Goal: Information Seeking & Learning: Learn about a topic

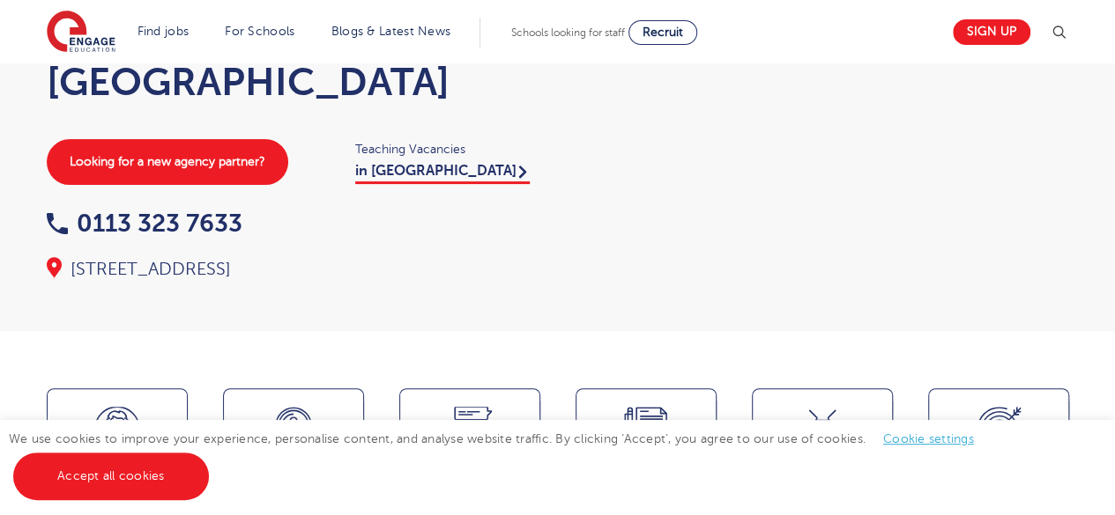
scroll to position [352, 0]
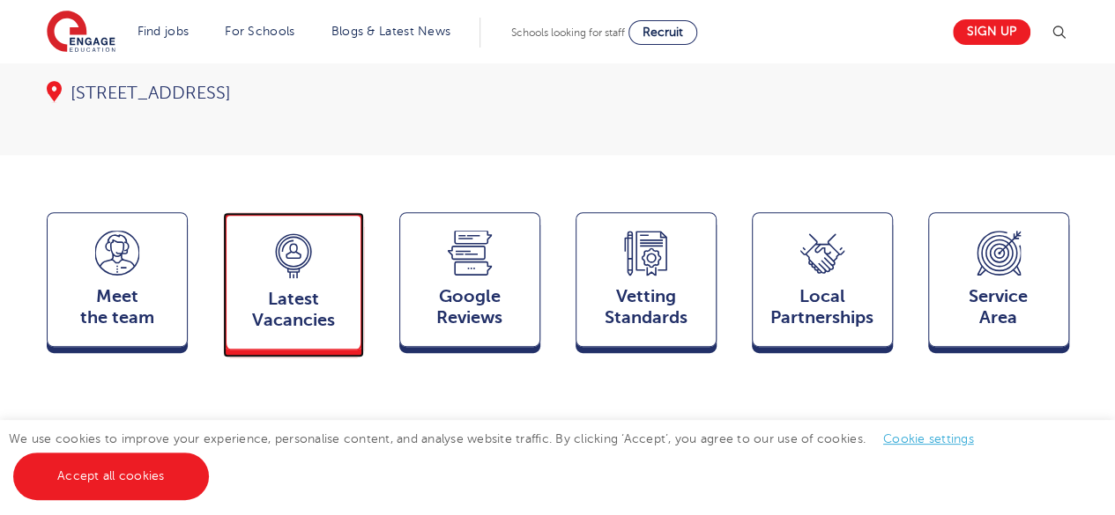
click at [338, 289] on span "Latest Vacancies" at bounding box center [293, 310] width 116 height 42
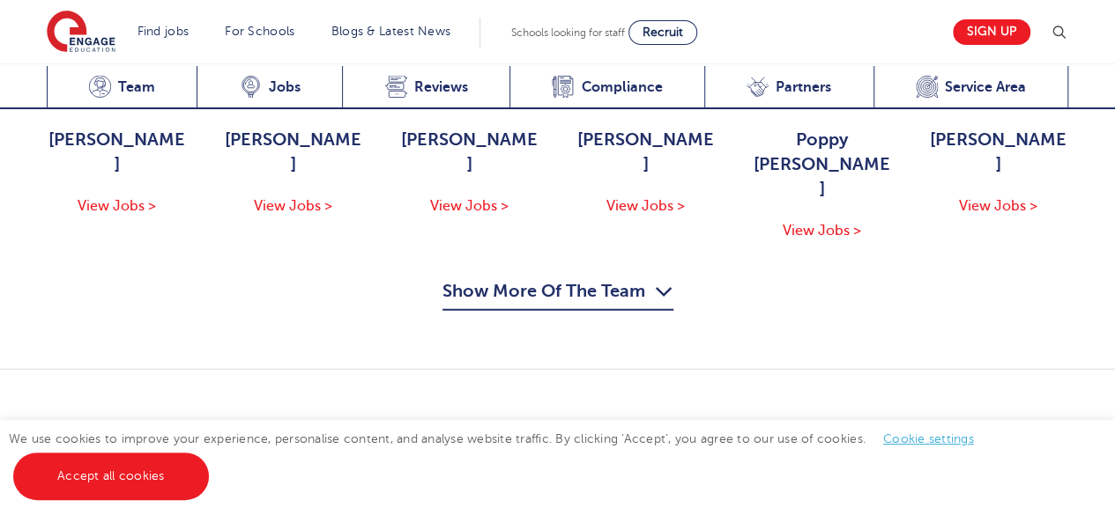
scroll to position [2011, 0]
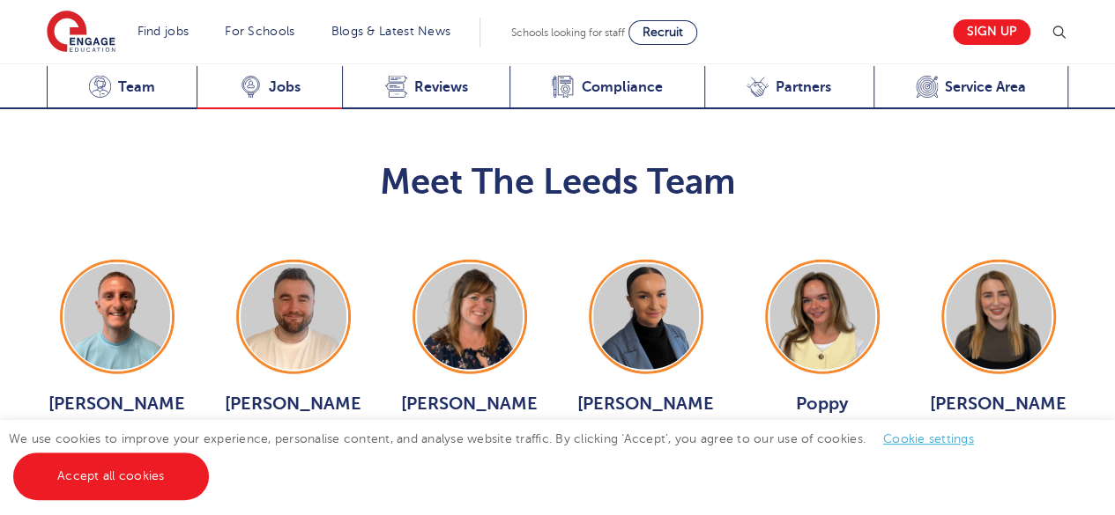
click at [281, 88] on span "Jobs" at bounding box center [285, 87] width 32 height 18
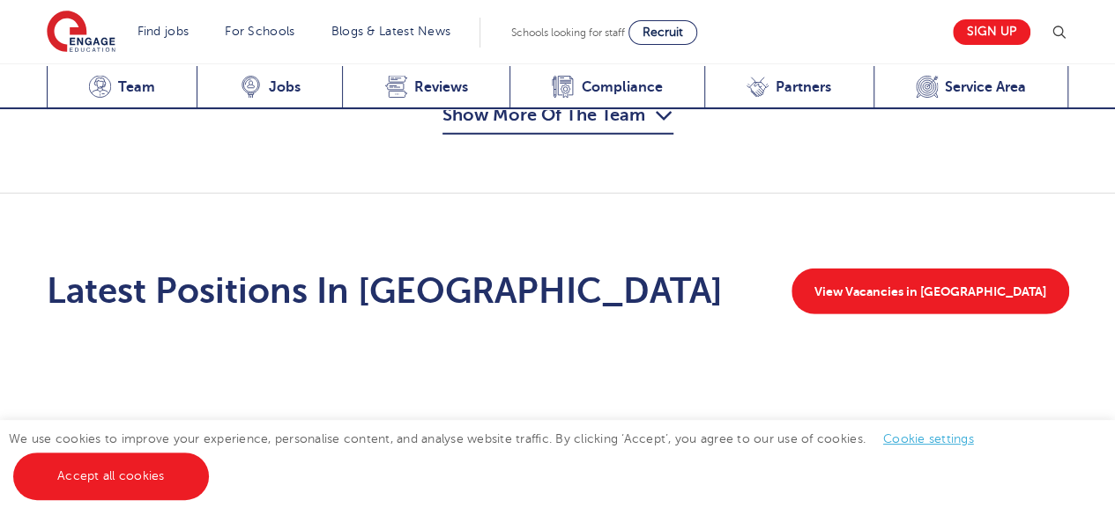
scroll to position [2363, 0]
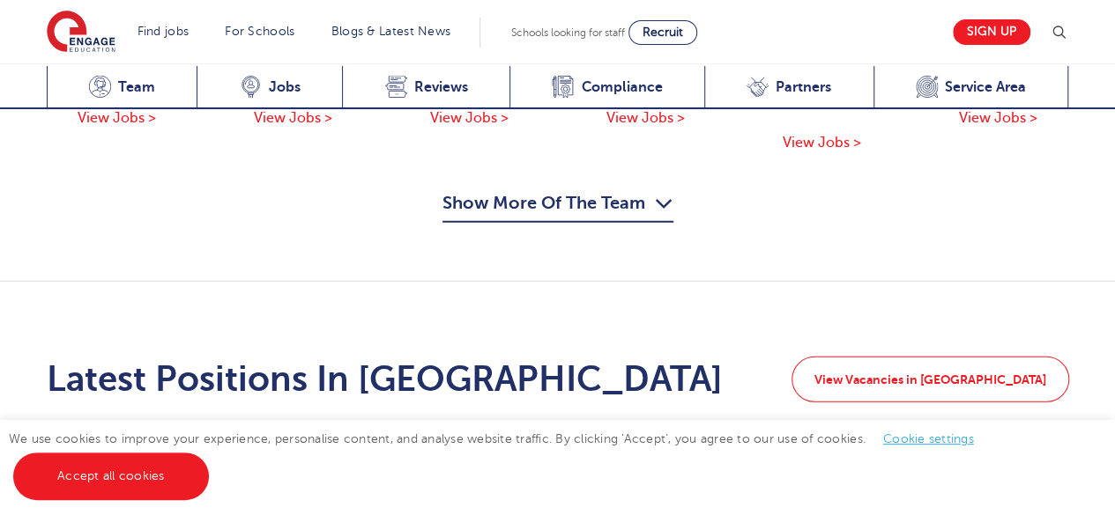
drag, startPoint x: 1099, startPoint y: 190, endPoint x: 1019, endPoint y: 190, distance: 80.2
click at [1026, 282] on div "Latest Positions In Leeds View Vacancies in Leeds" at bounding box center [557, 387] width 1115 height 211
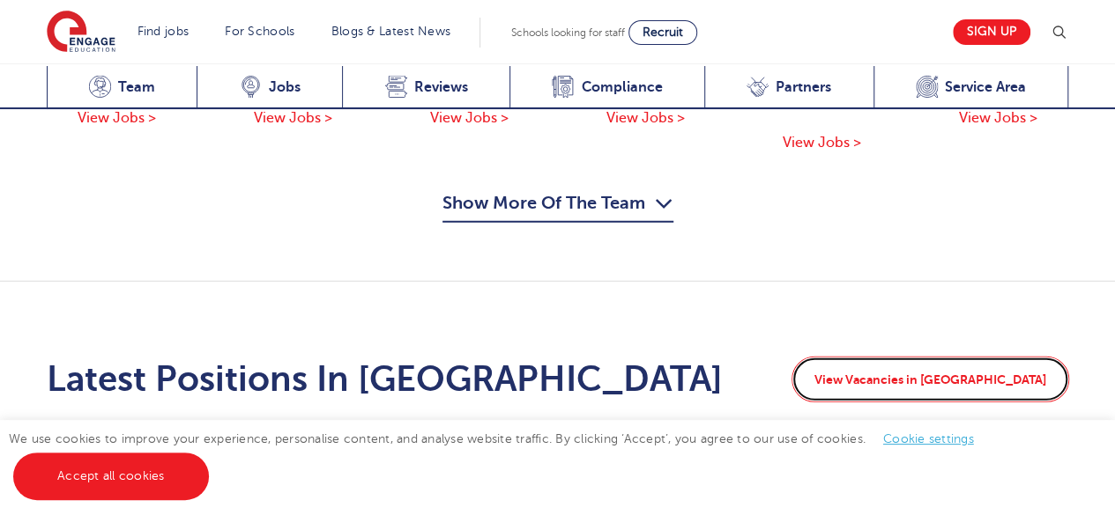
click at [1011, 357] on link "View Vacancies in Leeds" at bounding box center [930, 380] width 278 height 46
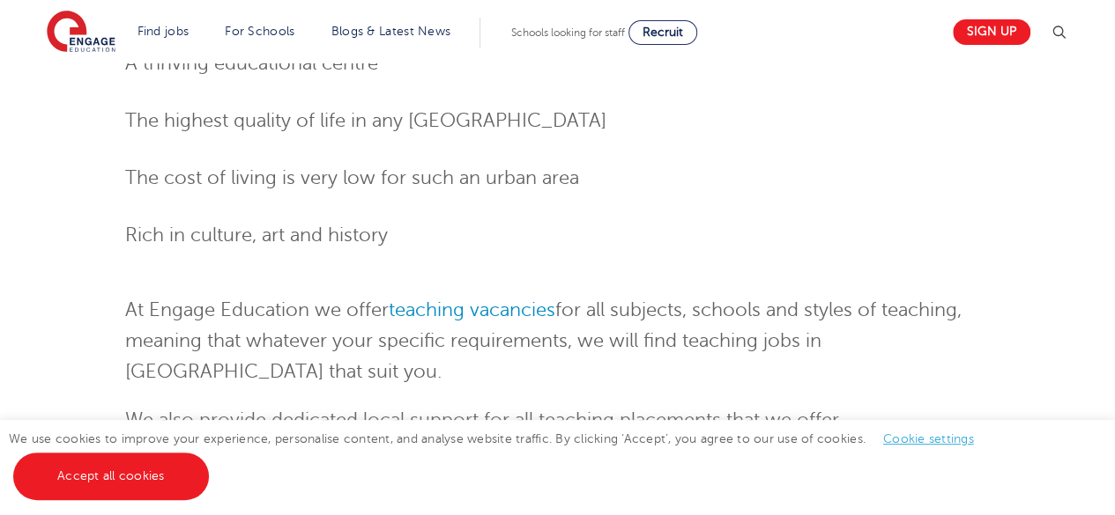
scroll to position [2115, 0]
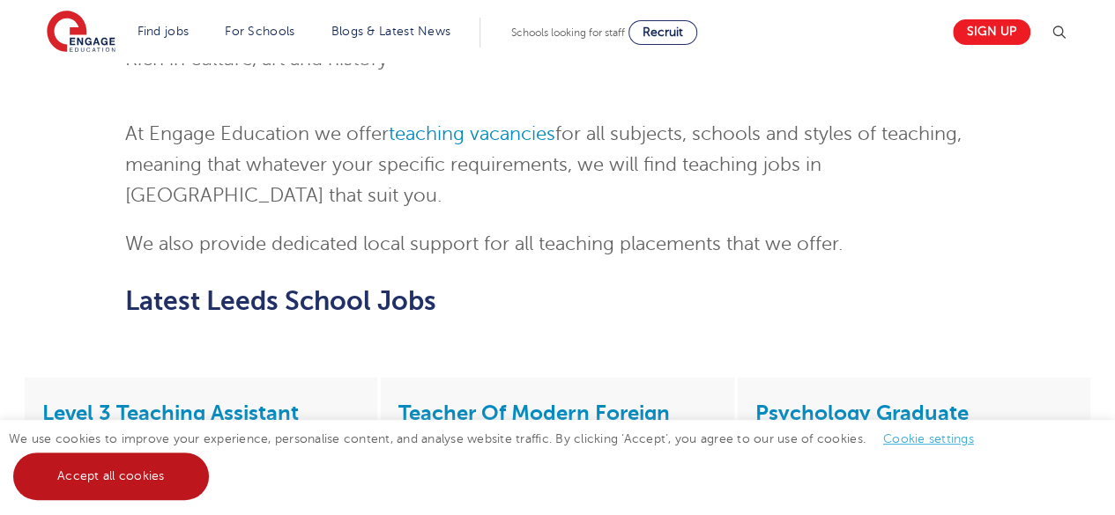
click at [179, 478] on link "Accept all cookies" at bounding box center [111, 477] width 196 height 48
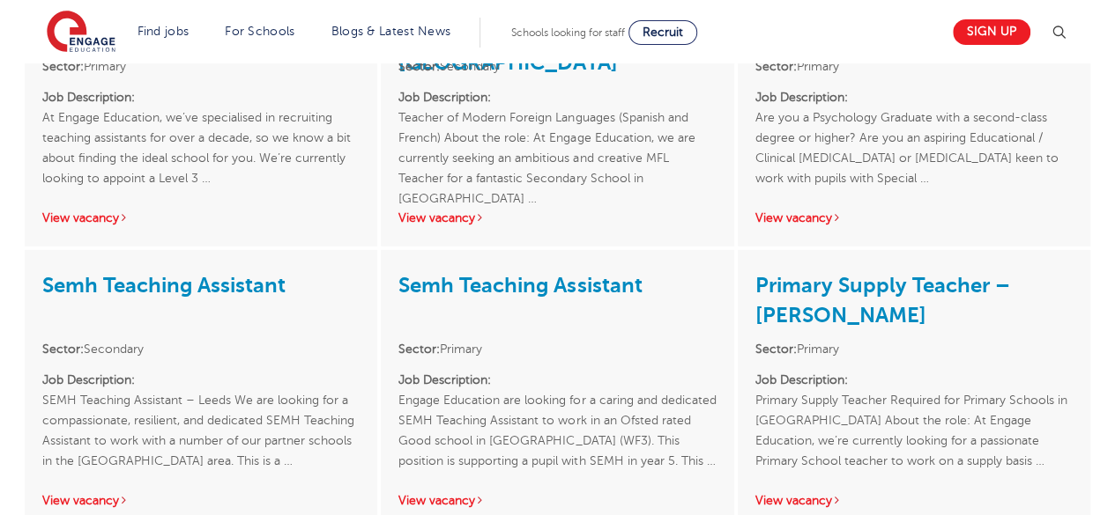
scroll to position [2291, 0]
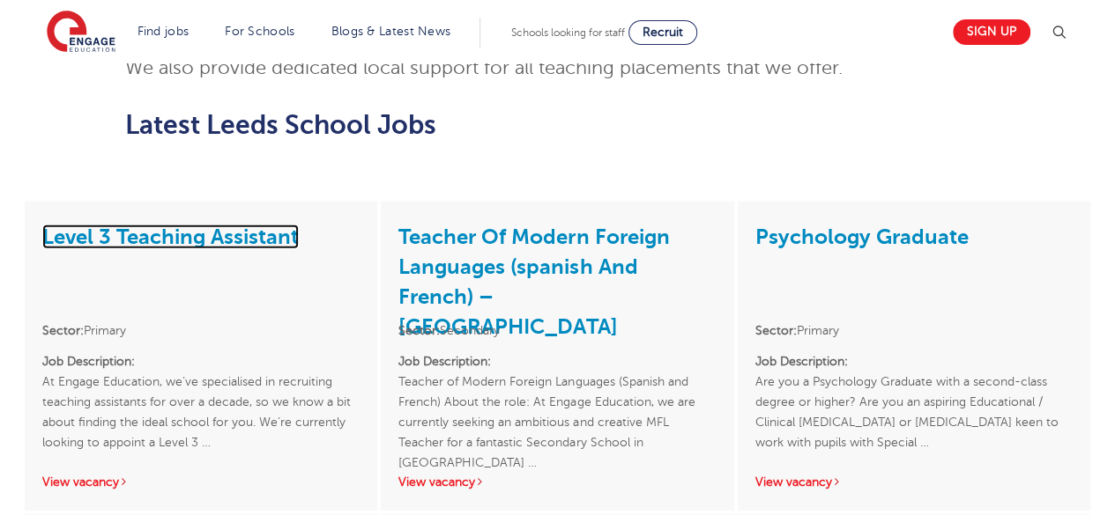
click at [226, 225] on link "Level 3 Teaching Assistant" at bounding box center [170, 237] width 256 height 25
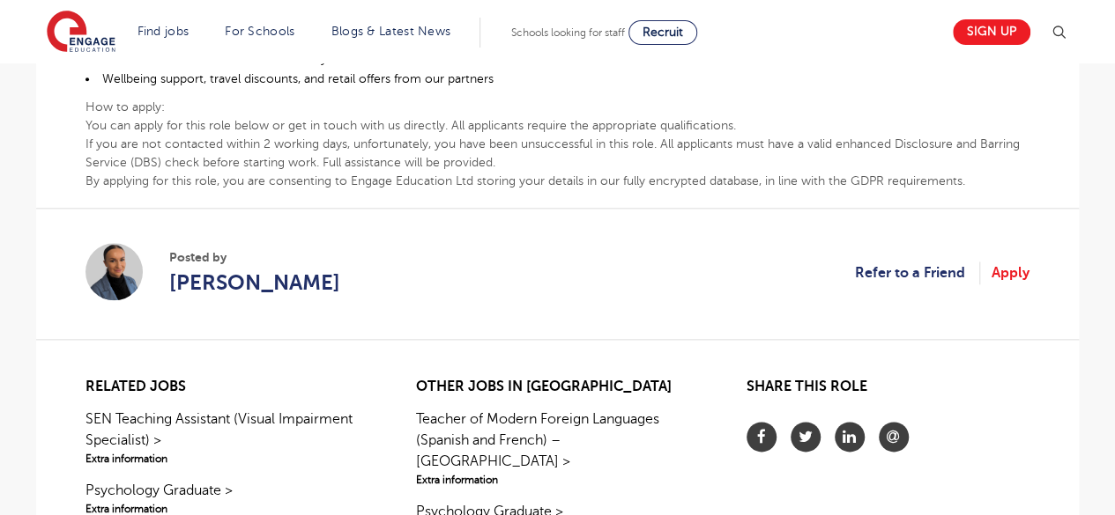
scroll to position [1057, 0]
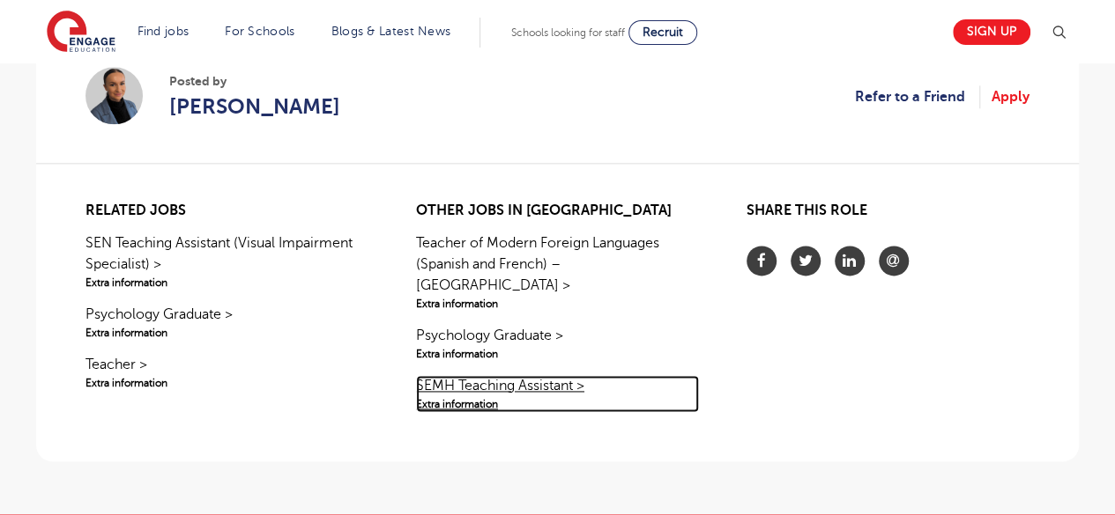
click at [521, 375] on link "SEMH Teaching Assistant > Extra information" at bounding box center [557, 393] width 283 height 37
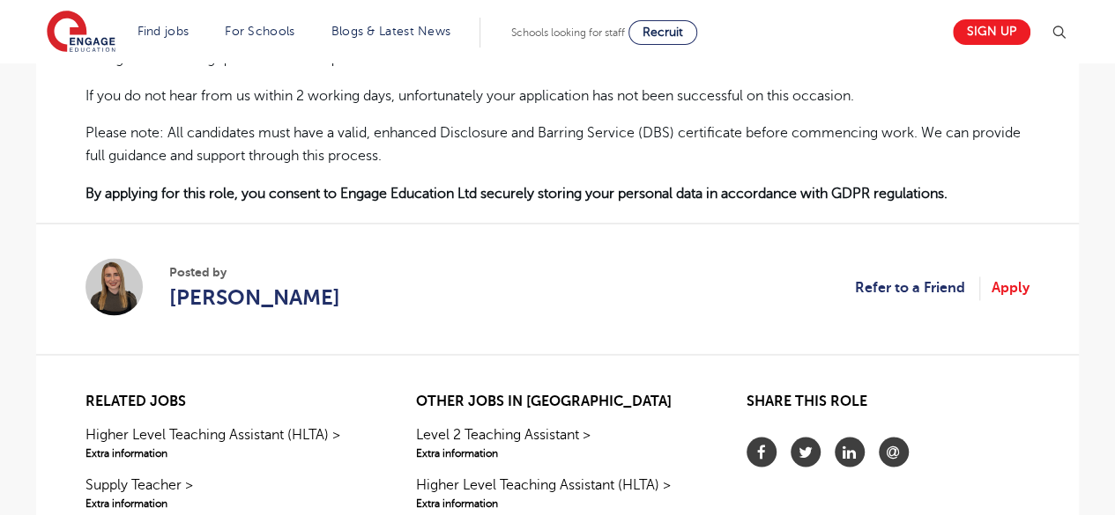
scroll to position [1057, 0]
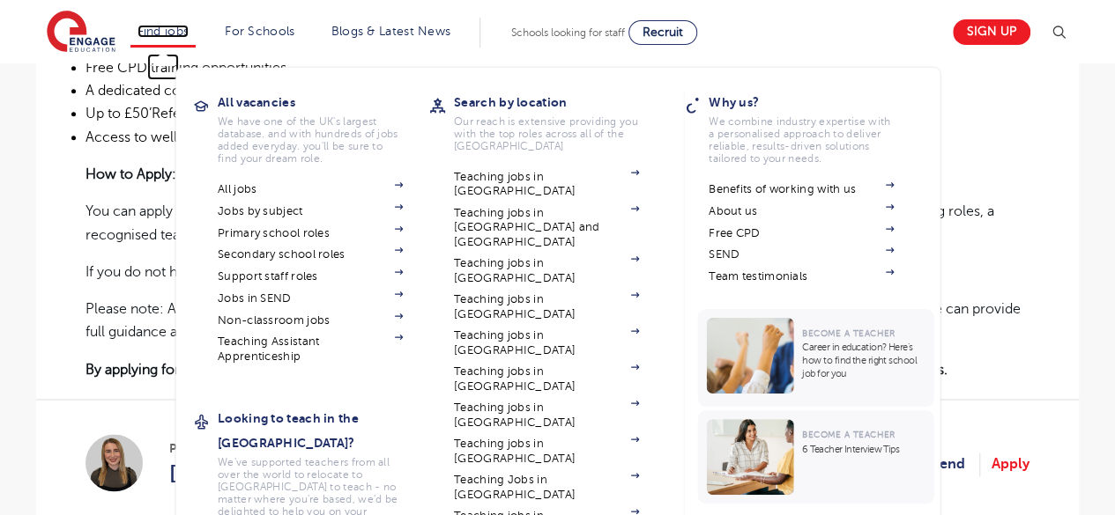
click at [174, 29] on link "Find jobs" at bounding box center [163, 31] width 52 height 13
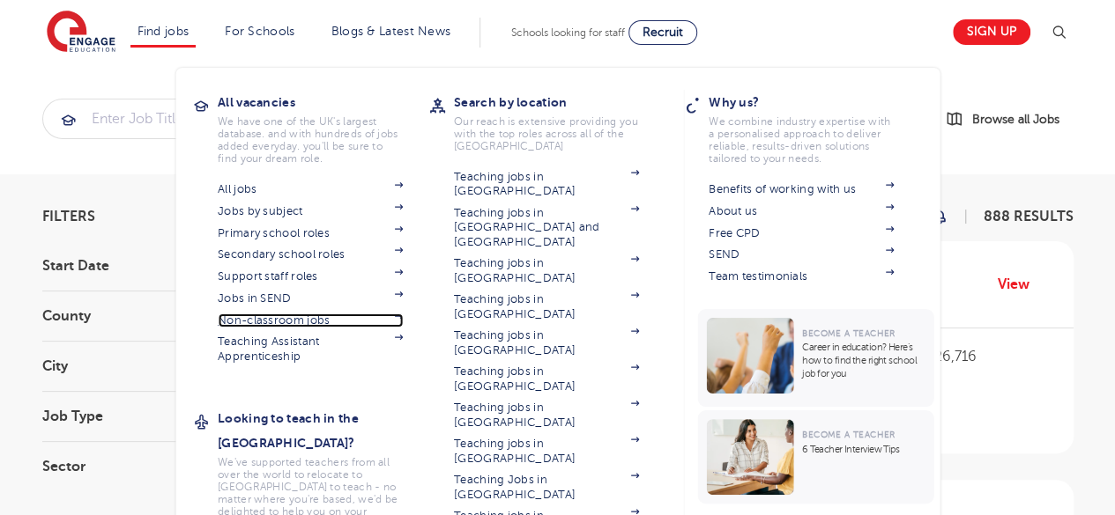
click at [303, 318] on link "Non-classroom jobs" at bounding box center [310, 321] width 185 height 14
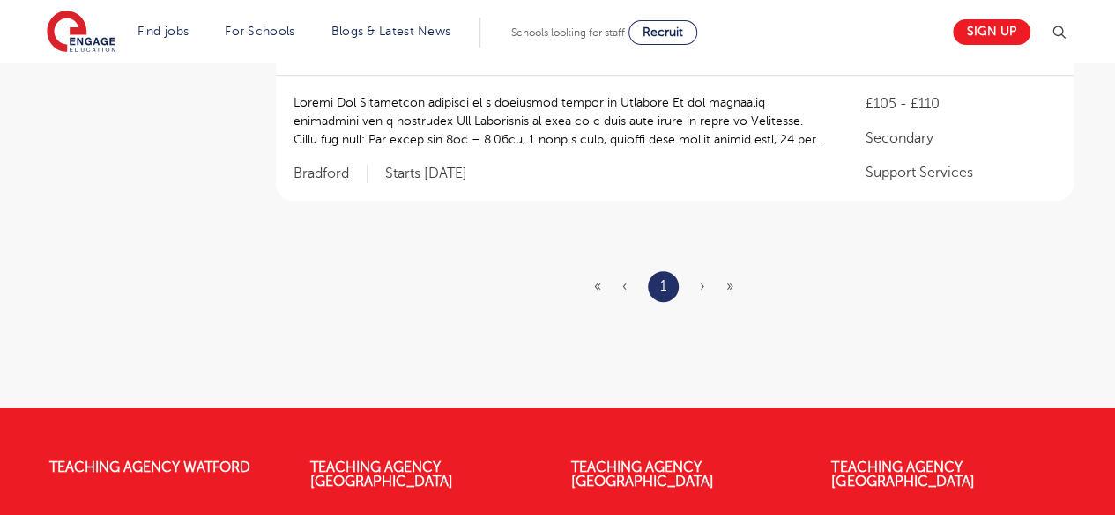
scroll to position [264, 0]
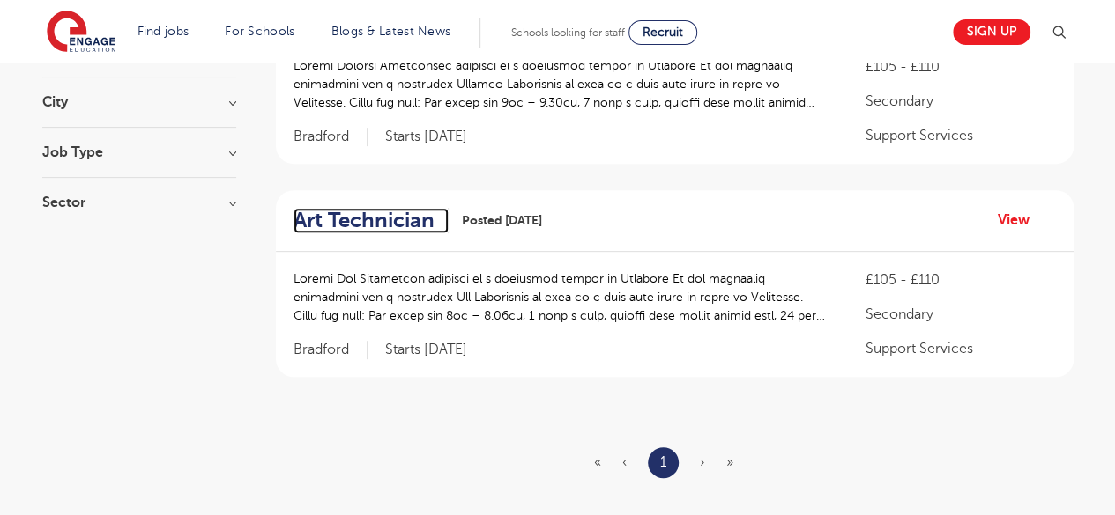
click at [389, 226] on h2 "Art Technician" at bounding box center [363, 221] width 141 height 26
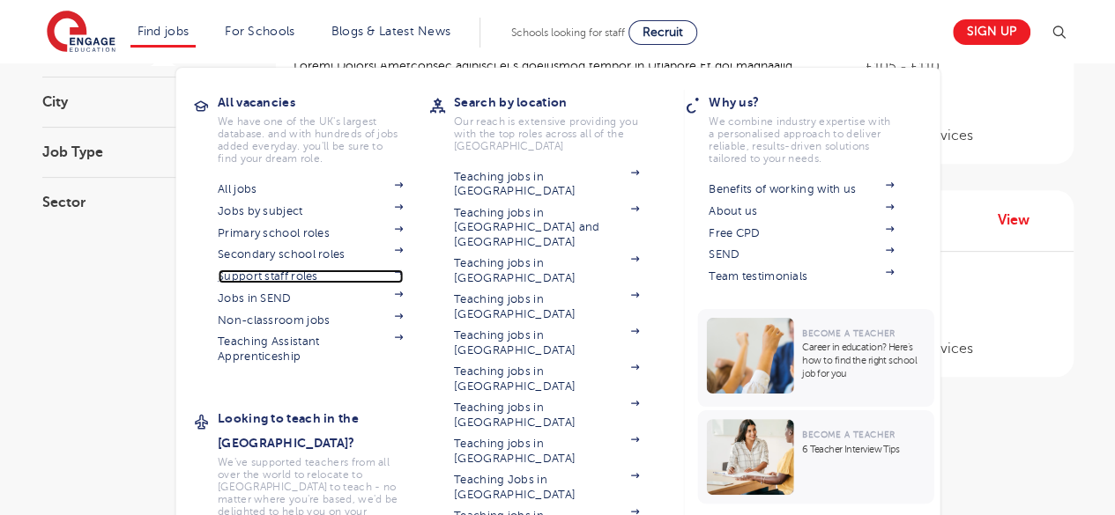
click at [293, 278] on link "Support staff roles" at bounding box center [310, 277] width 185 height 14
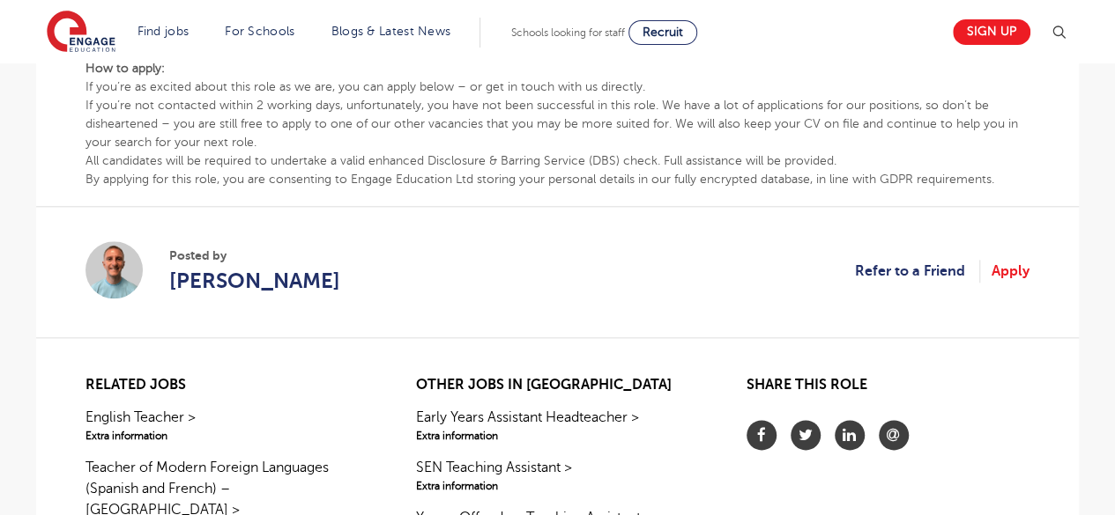
scroll to position [969, 0]
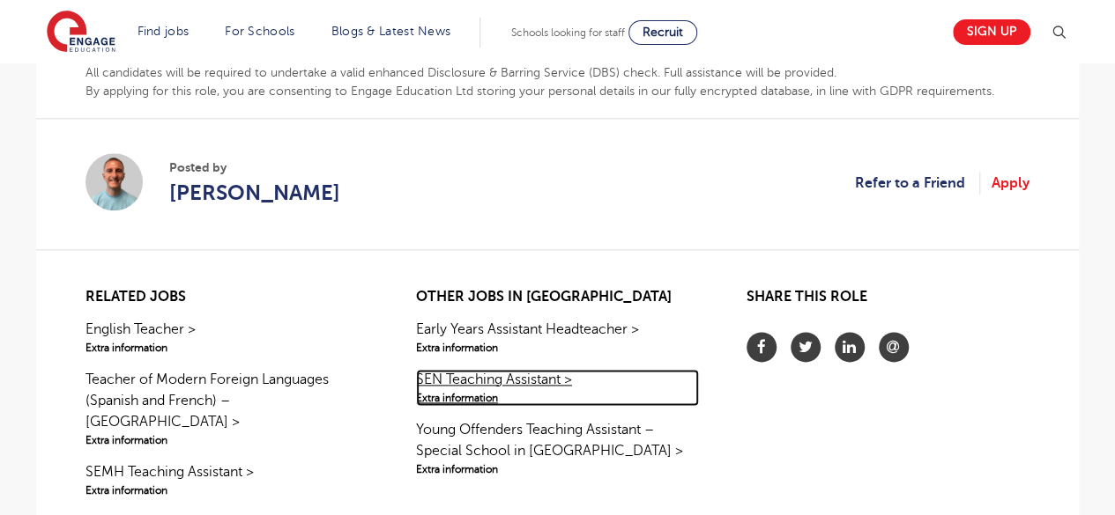
click at [552, 378] on link "SEN Teaching Assistant > Extra information" at bounding box center [557, 387] width 283 height 37
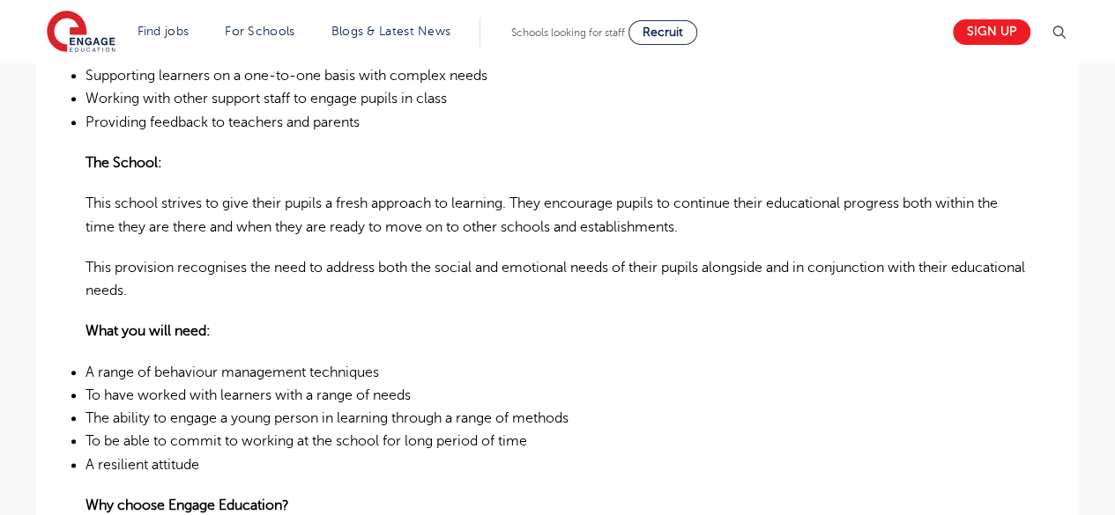
scroll to position [881, 0]
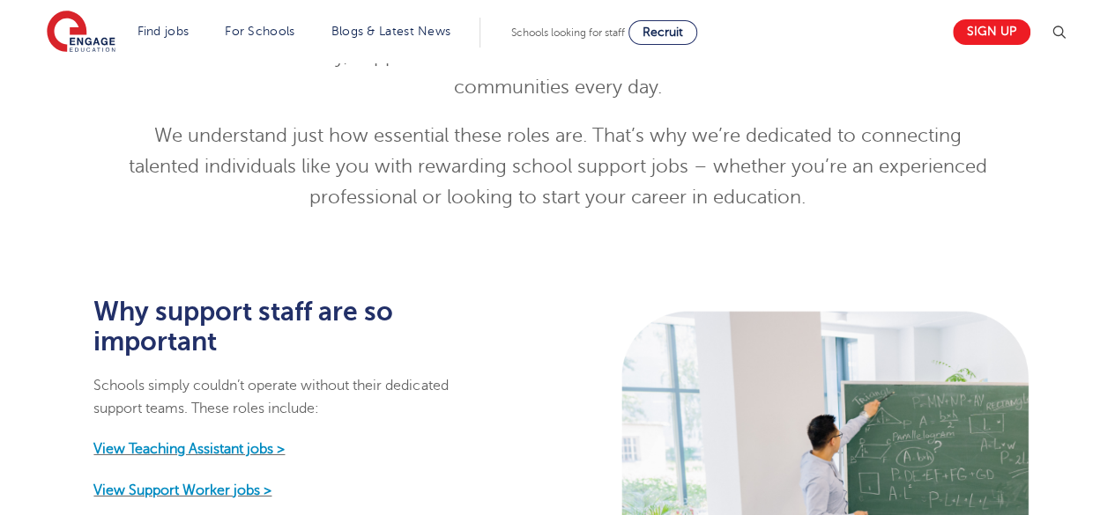
scroll to position [793, 0]
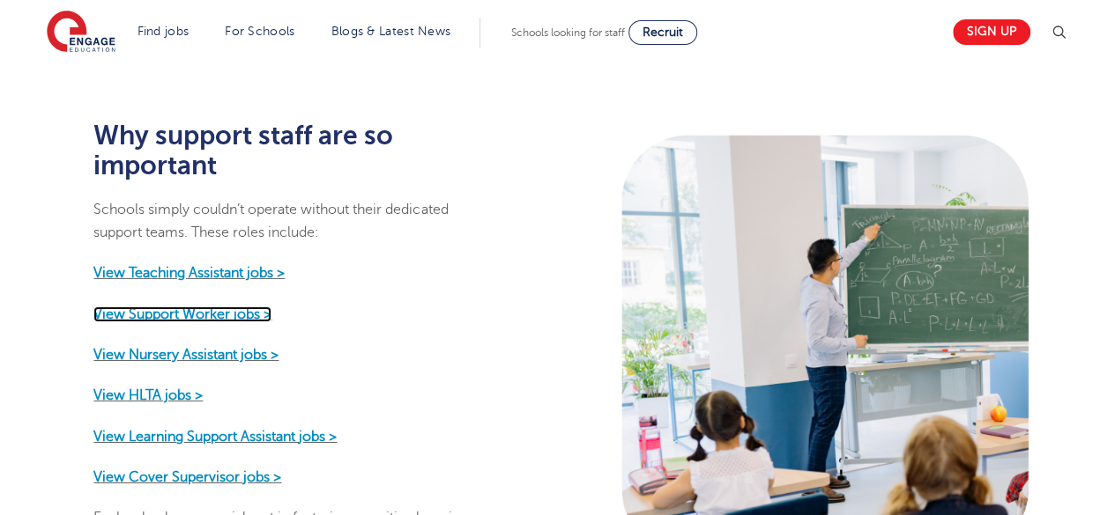
click at [242, 306] on strong "View Support Worker jobs >" at bounding box center [182, 314] width 178 height 16
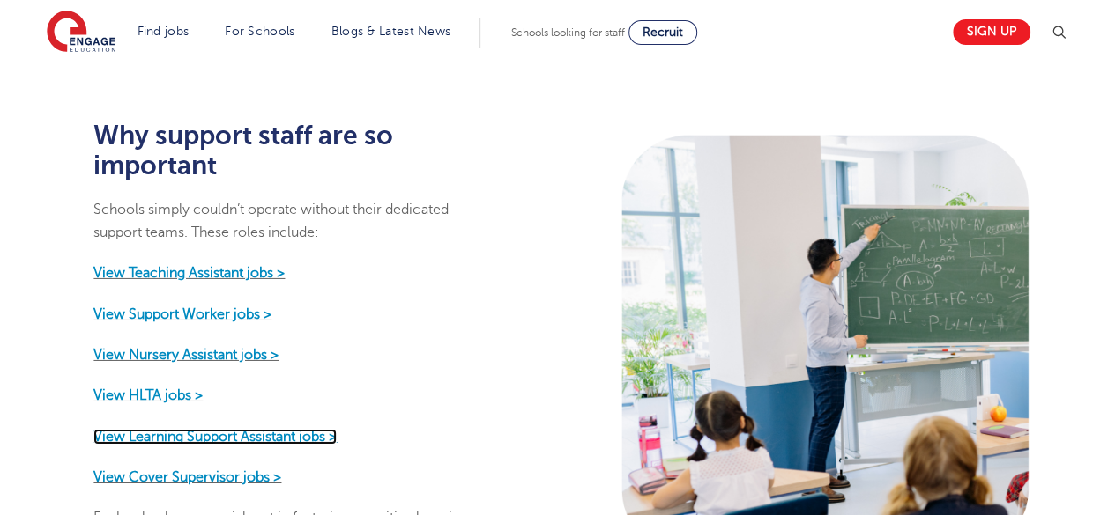
click at [226, 428] on strong "View Learning Support Assistant jobs >" at bounding box center [214, 436] width 243 height 16
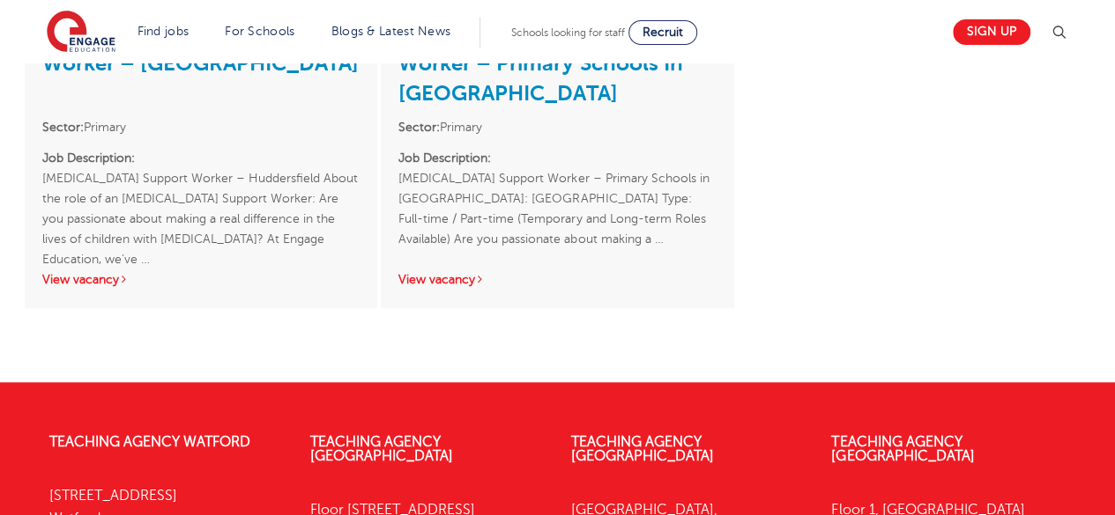
scroll to position [352, 0]
